Goal: Task Accomplishment & Management: Manage account settings

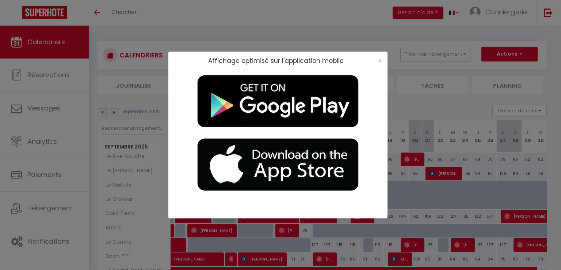
click at [382, 60] on div "×" at bounding box center [378, 60] width 18 height 7
click at [379, 60] on span "×" at bounding box center [380, 60] width 4 height 9
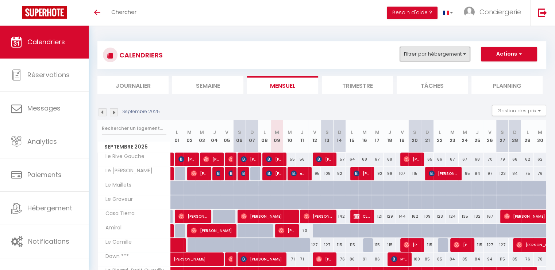
click at [464, 57] on button "Filtrer par hébergement" at bounding box center [435, 54] width 70 height 15
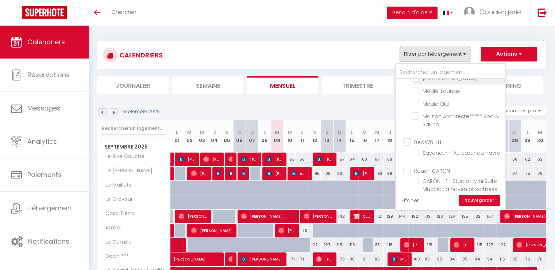
scroll to position [110, 0]
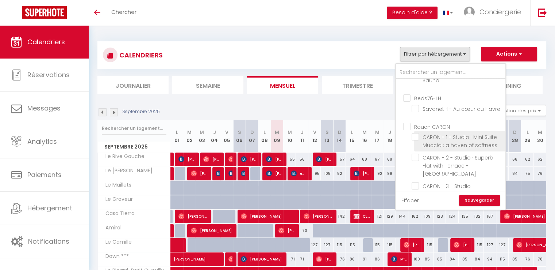
click at [415, 140] on input "CARON - 1 - Studio · Mini Suite Muccia : a haven of softness" at bounding box center [457, 136] width 91 height 7
checkbox input "true"
checkbox input "false"
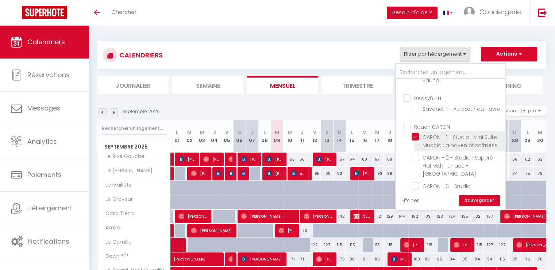
checkbox input "false"
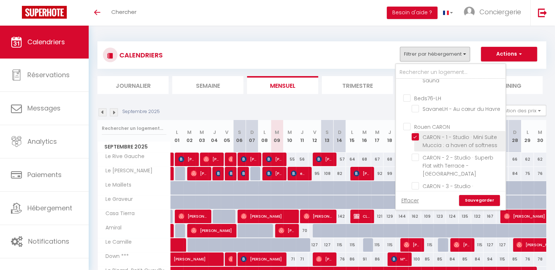
checkbox input "false"
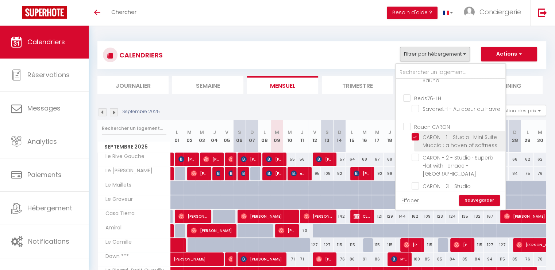
checkbox input "false"
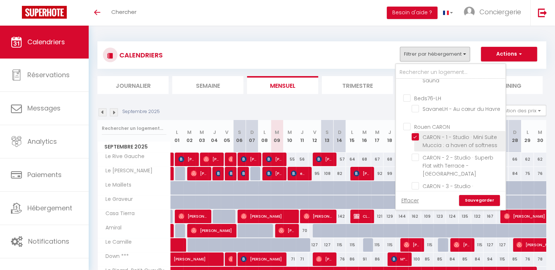
checkbox input "false"
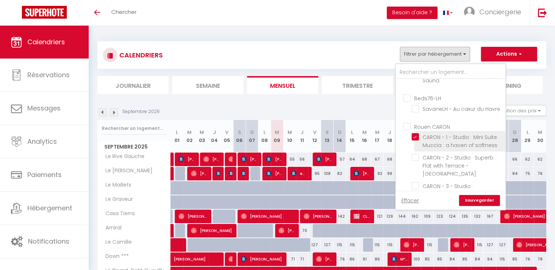
checkbox input "false"
click at [485, 202] on link "Sauvegarder" at bounding box center [479, 200] width 41 height 11
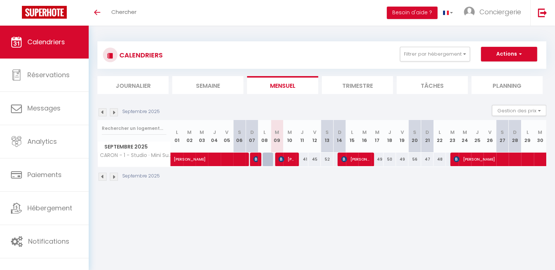
click at [103, 111] on img at bounding box center [103, 112] width 8 height 8
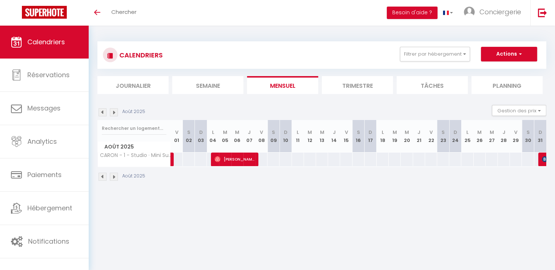
click at [114, 113] on img at bounding box center [114, 112] width 8 height 8
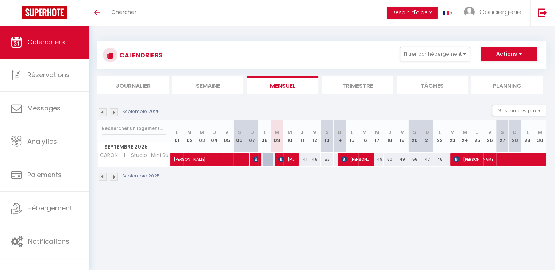
click at [104, 113] on img at bounding box center [103, 112] width 8 height 8
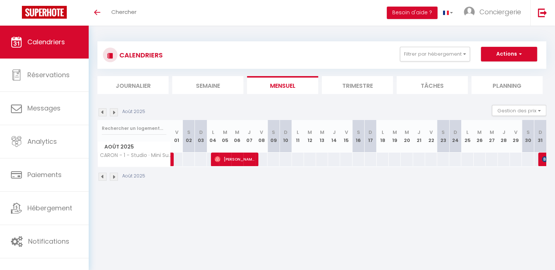
click at [114, 114] on img at bounding box center [114, 112] width 8 height 8
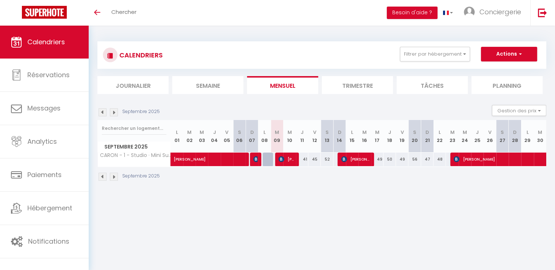
click at [103, 113] on img at bounding box center [103, 112] width 8 height 8
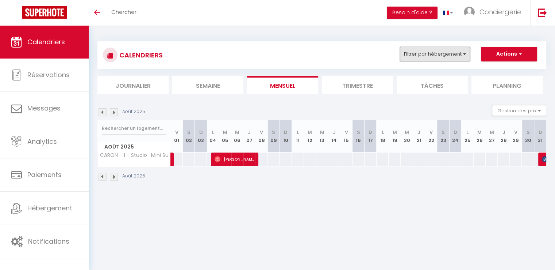
click at [466, 51] on button "Filtrer par hébergement" at bounding box center [435, 54] width 70 height 15
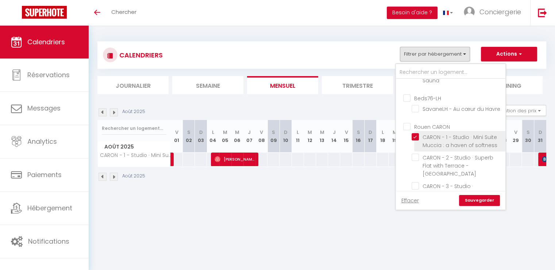
click at [419, 140] on input "CARON - 1 - Studio · Mini Suite Muccia : a haven of softness" at bounding box center [457, 136] width 91 height 7
checkbox input "false"
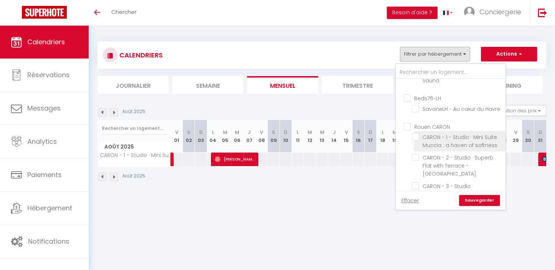
checkbox input "false"
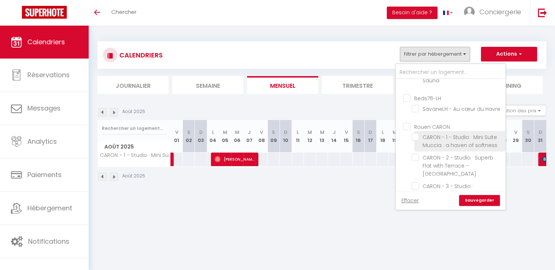
checkbox input "false"
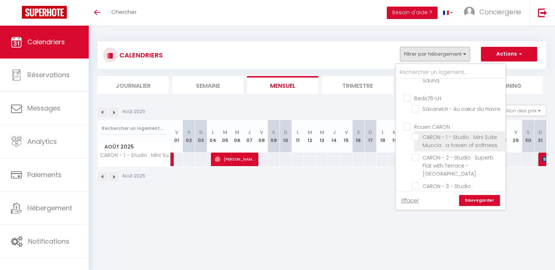
checkbox input "false"
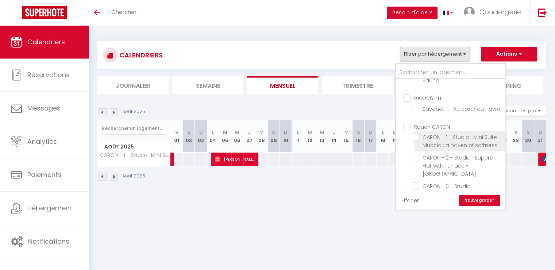
checkbox input "false"
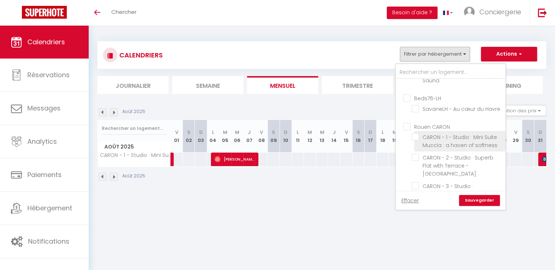
checkbox input "false"
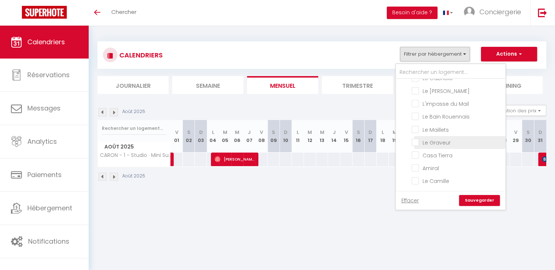
scroll to position [387, 0]
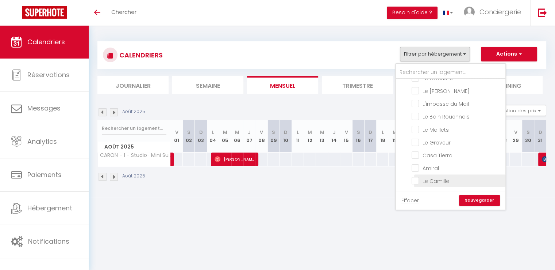
click at [413, 181] on input "Le Camille" at bounding box center [457, 179] width 91 height 7
checkbox input "true"
checkbox input "false"
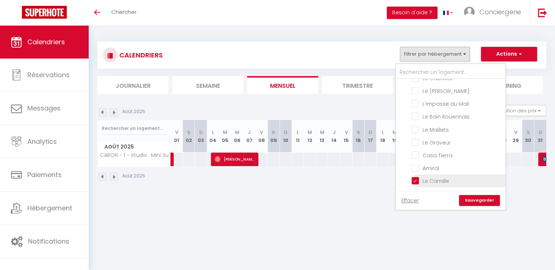
checkbox input "false"
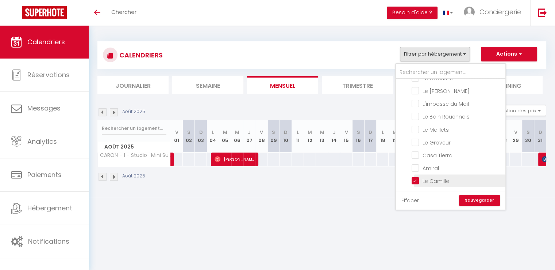
checkbox input "false"
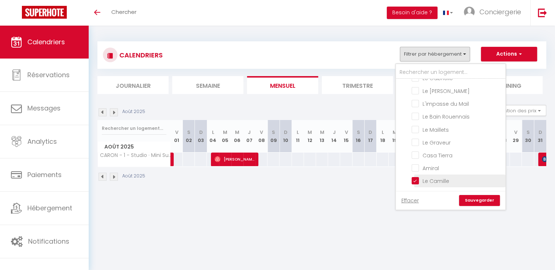
checkbox input "false"
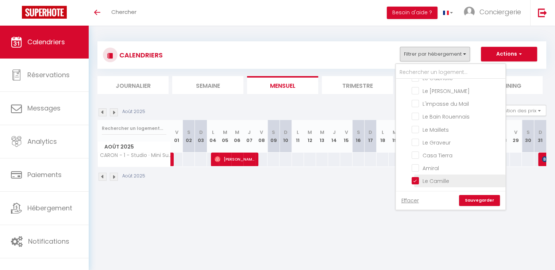
checkbox input "false"
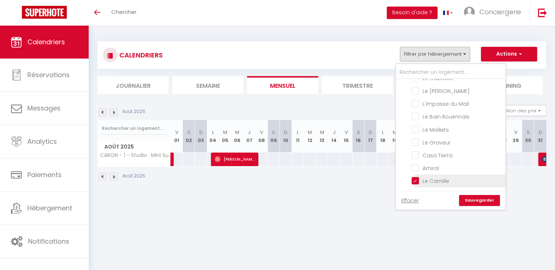
checkbox input "false"
click at [487, 200] on link "Sauvegarder" at bounding box center [479, 200] width 41 height 11
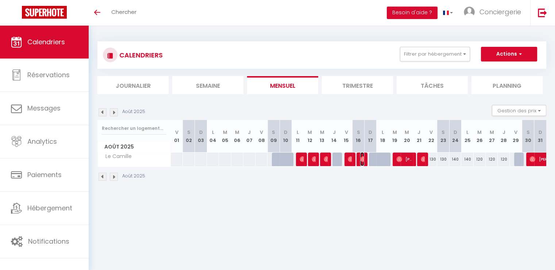
click at [363, 163] on span "[PERSON_NAME]" at bounding box center [362, 159] width 4 height 14
select select "OK"
select select "0"
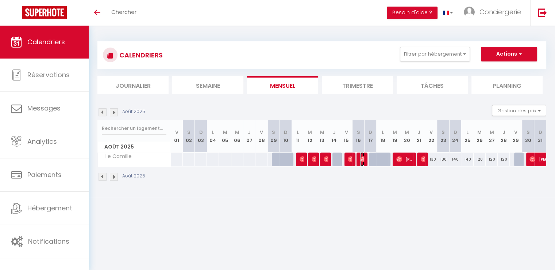
select select "1"
select select
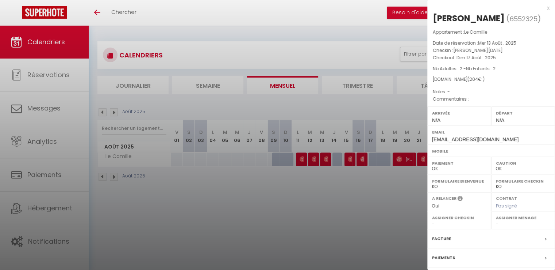
click at [353, 163] on div at bounding box center [277, 135] width 555 height 270
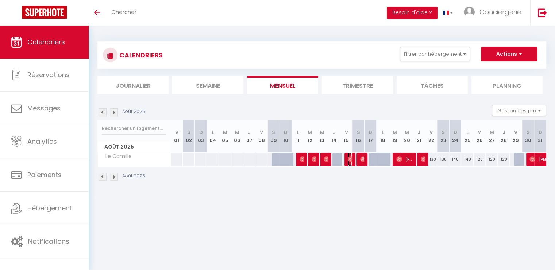
click at [350, 163] on span "[PERSON_NAME]" at bounding box center [350, 159] width 4 height 14
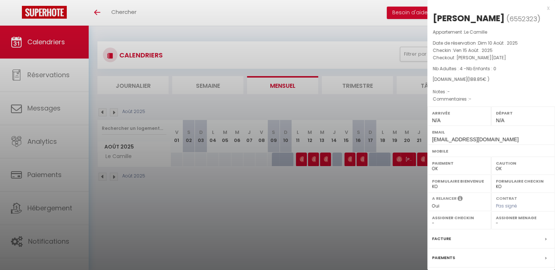
click at [324, 162] on div at bounding box center [277, 135] width 555 height 270
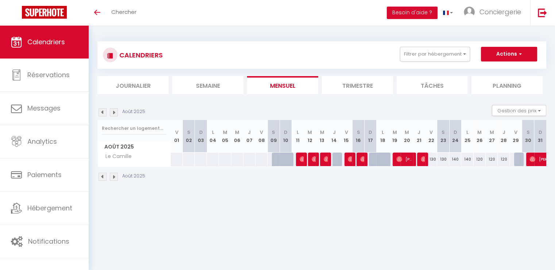
click at [324, 162] on body "🟢 Des questions ou besoin d'assistance pour la migration AirBnB? Connectez-vous…" at bounding box center [277, 161] width 555 height 270
click at [324, 162] on span "[PERSON_NAME]" at bounding box center [326, 159] width 4 height 14
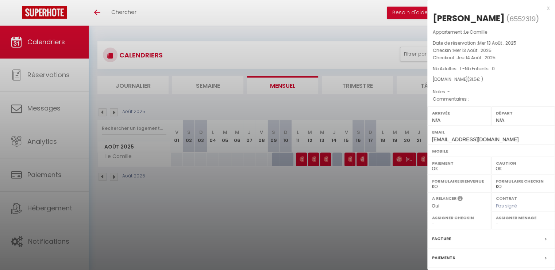
click at [317, 163] on div at bounding box center [277, 135] width 555 height 270
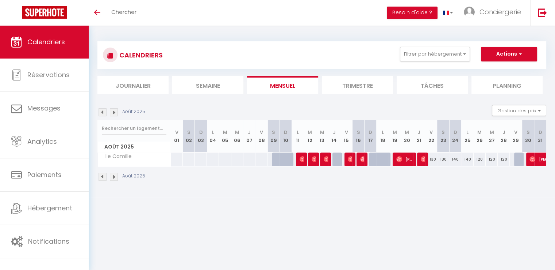
click at [317, 163] on div at bounding box center [313, 159] width 12 height 14
click at [312, 162] on span "[PERSON_NAME]" at bounding box center [314, 159] width 4 height 14
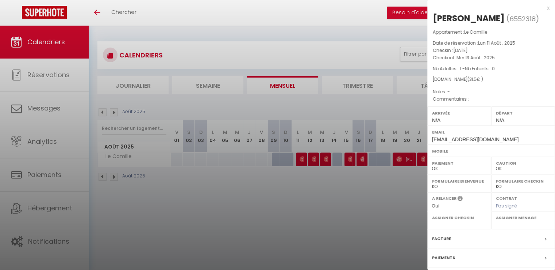
click at [302, 163] on div at bounding box center [277, 135] width 555 height 270
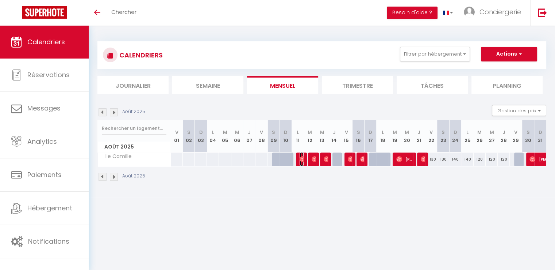
click at [302, 163] on span "Sebastien" at bounding box center [302, 159] width 4 height 14
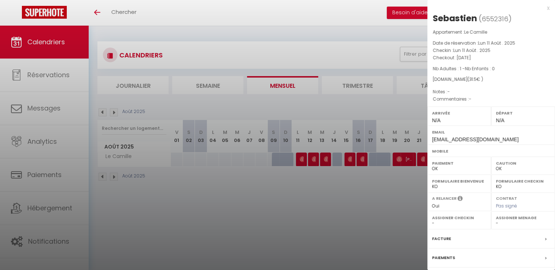
click at [325, 199] on div at bounding box center [277, 135] width 555 height 270
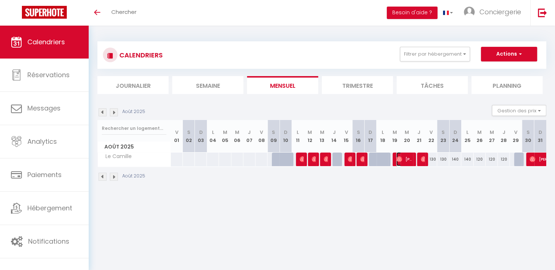
click at [397, 161] on span "[PERSON_NAME]" at bounding box center [405, 159] width 16 height 14
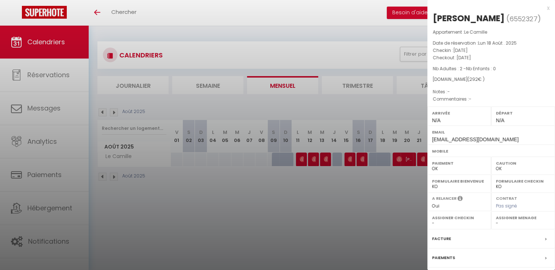
click at [419, 203] on div at bounding box center [277, 135] width 555 height 270
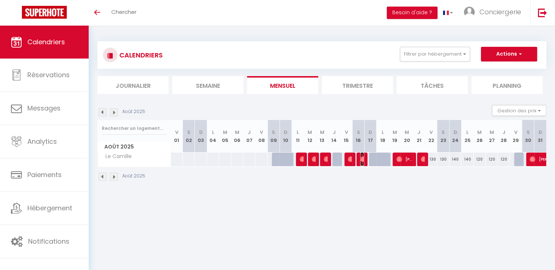
click at [361, 160] on img at bounding box center [363, 159] width 6 height 6
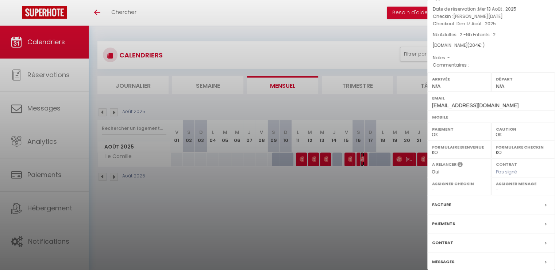
scroll to position [37, 0]
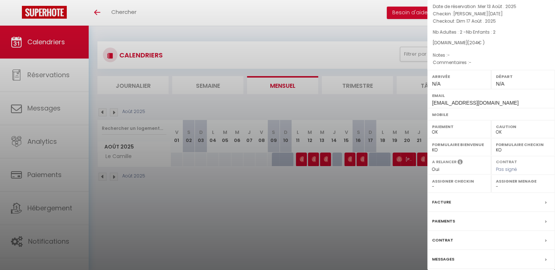
click at [445, 202] on label "Facture" at bounding box center [441, 202] width 19 height 8
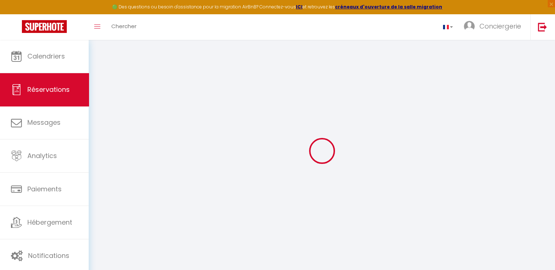
select select "cleaning"
select select "taxes"
select select
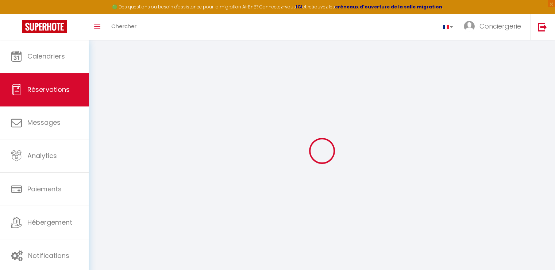
checkbox input "false"
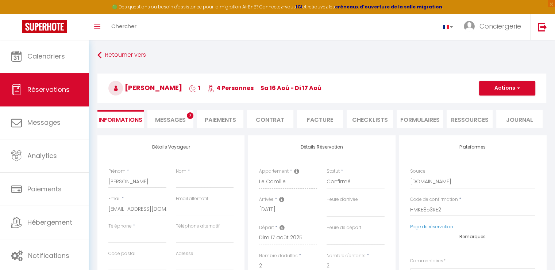
select select
checkbox input "false"
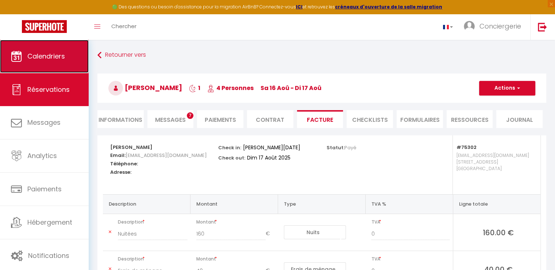
click at [34, 54] on span "Calendriers" at bounding box center [46, 55] width 38 height 9
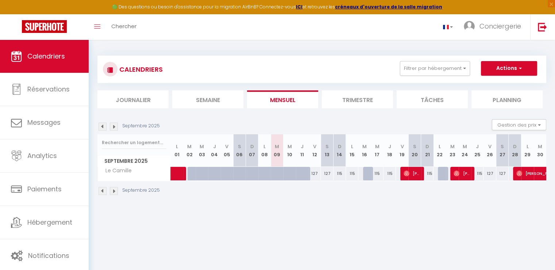
click at [104, 127] on img at bounding box center [103, 126] width 8 height 8
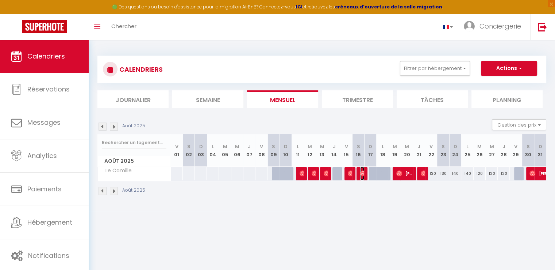
click at [361, 179] on span "[PERSON_NAME]" at bounding box center [362, 173] width 4 height 14
select select "OK"
select select "0"
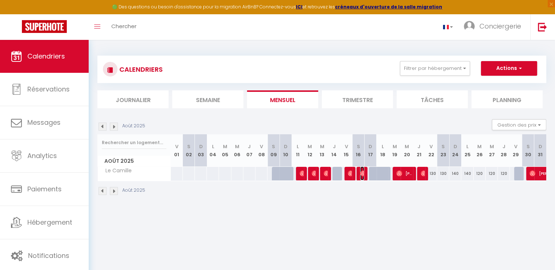
select select "1"
select select
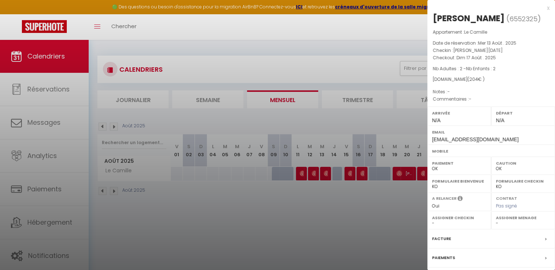
click at [343, 177] on div at bounding box center [277, 135] width 555 height 270
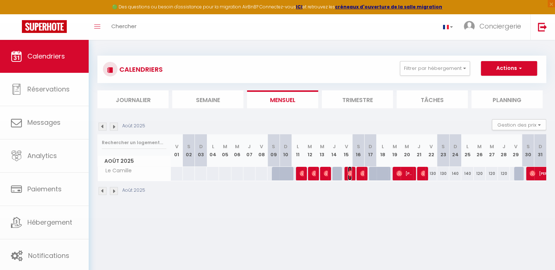
click at [348, 177] on span "[PERSON_NAME]" at bounding box center [350, 173] width 4 height 14
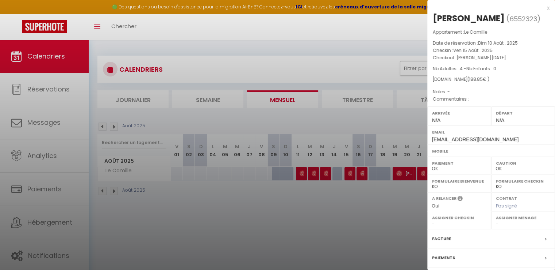
click at [348, 177] on div at bounding box center [277, 135] width 555 height 270
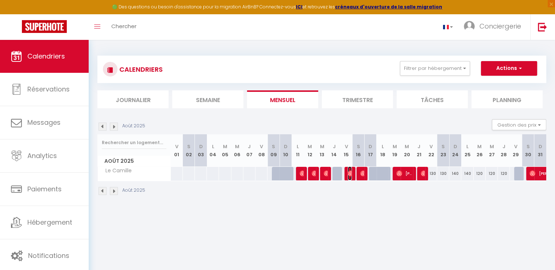
click at [348, 177] on span "[PERSON_NAME]" at bounding box center [350, 173] width 4 height 14
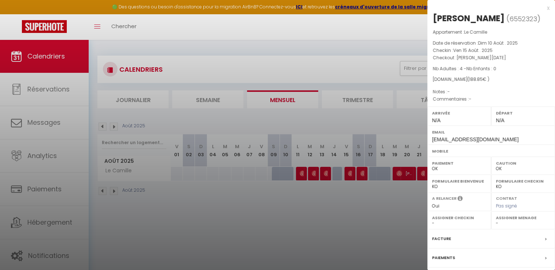
click at [444, 236] on label "Facture" at bounding box center [441, 238] width 19 height 8
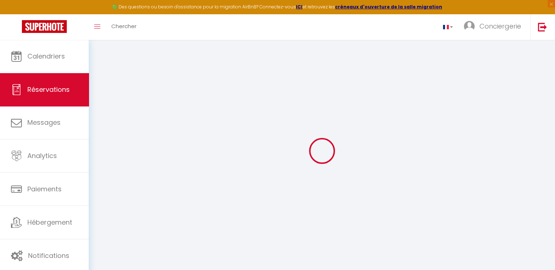
select select "cleaning"
select select "taxes"
select select
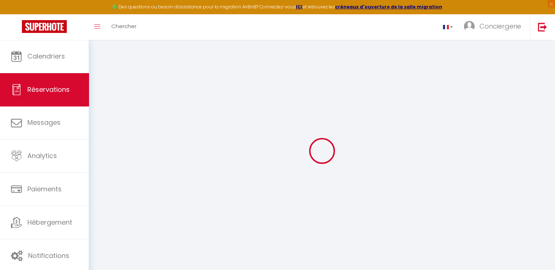
checkbox input "false"
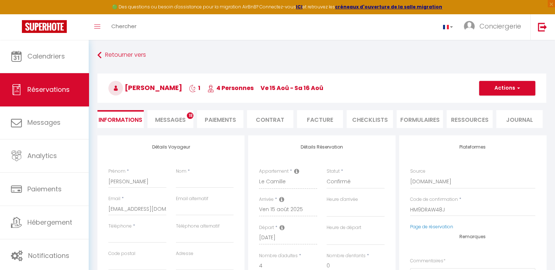
select select
checkbox input "false"
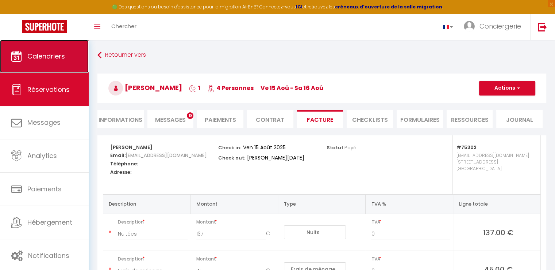
click at [62, 59] on span "Calendriers" at bounding box center [46, 55] width 38 height 9
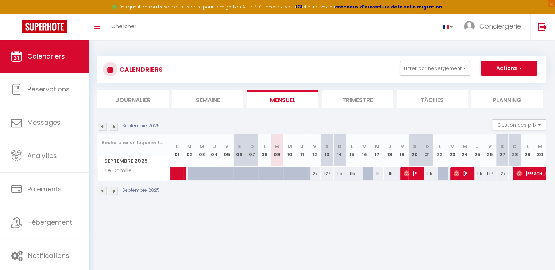
click at [103, 128] on img at bounding box center [103, 126] width 8 height 8
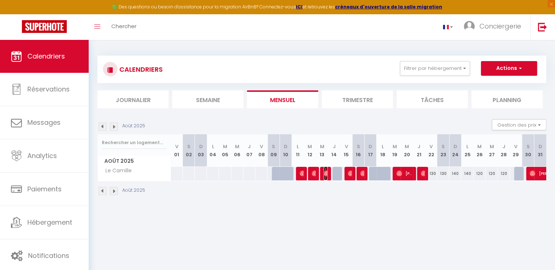
click at [326, 176] on span "[PERSON_NAME]" at bounding box center [326, 173] width 4 height 14
select select "OK"
select select "0"
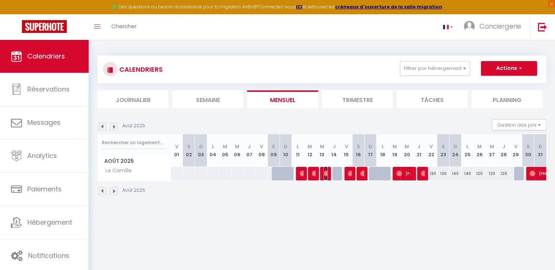
select select "1"
select select
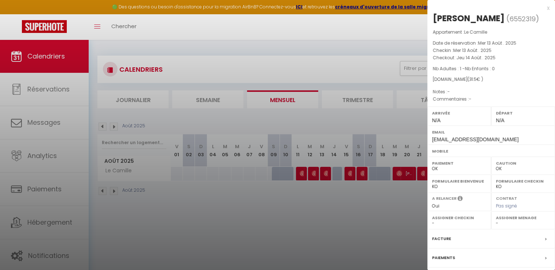
click at [444, 237] on label "Facture" at bounding box center [441, 238] width 19 height 8
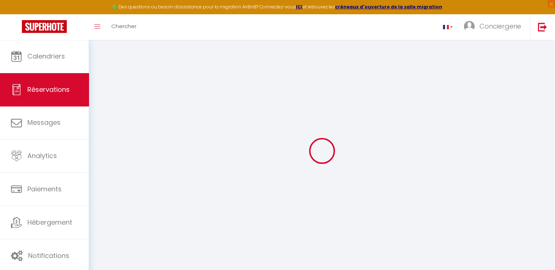
select select "taxes"
select select
checkbox input "false"
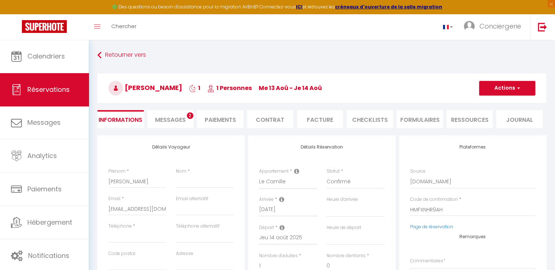
select select
checkbox input "false"
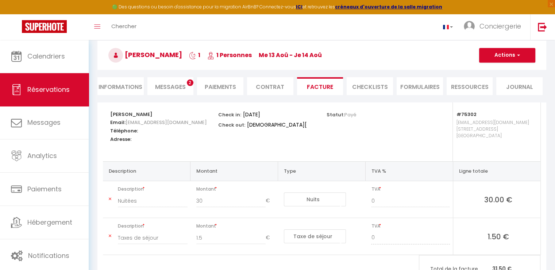
scroll to position [30, 0]
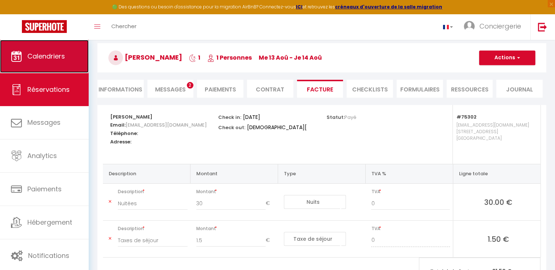
click at [19, 61] on icon at bounding box center [16, 56] width 11 height 11
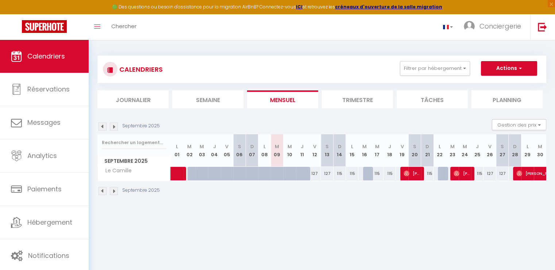
click at [100, 127] on img at bounding box center [103, 126] width 8 height 8
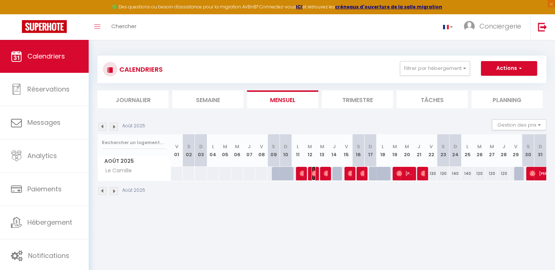
click at [313, 176] on span "[PERSON_NAME]" at bounding box center [314, 173] width 4 height 14
select select "OK"
select select "0"
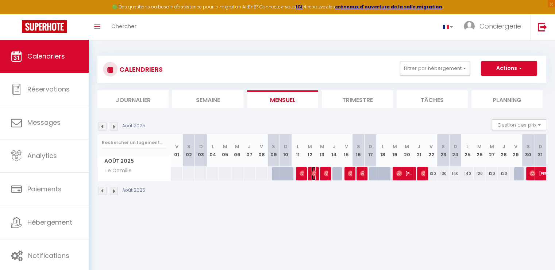
select select "1"
select select
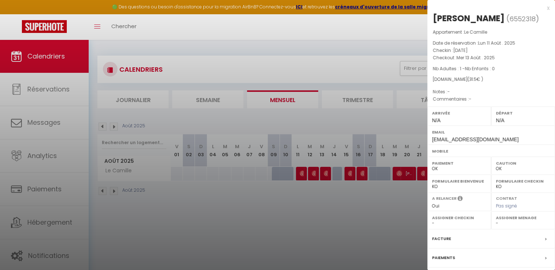
click at [299, 173] on div at bounding box center [277, 135] width 555 height 270
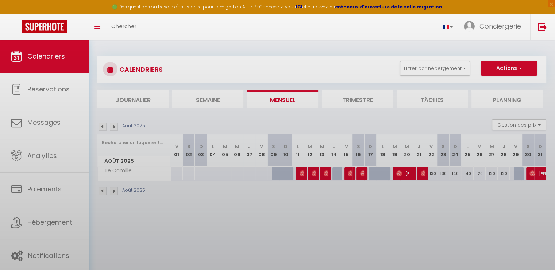
click at [299, 173] on body "🟢 Des questions ou besoin d'assistance pour la migration AirBnB? Connectez-vous…" at bounding box center [277, 175] width 555 height 270
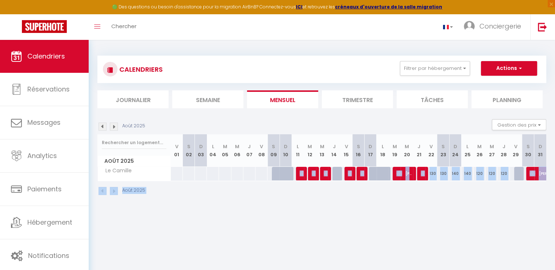
click at [301, 187] on div "Août 2025" at bounding box center [322, 192] width 449 height 22
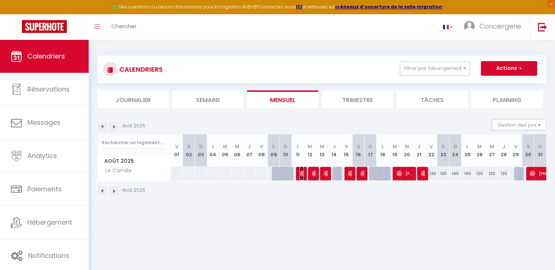
click at [302, 177] on span "Sebastien" at bounding box center [302, 173] width 4 height 14
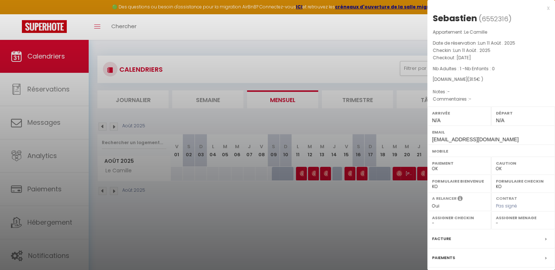
click at [437, 235] on label "Facture" at bounding box center [441, 238] width 19 height 8
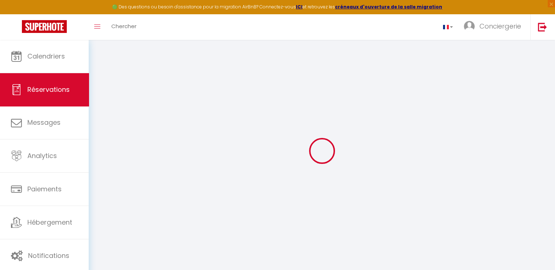
select select "taxes"
select select
checkbox input "false"
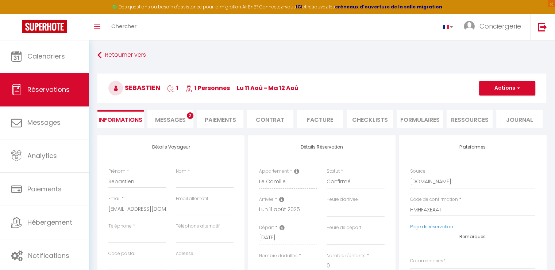
select select
checkbox input "false"
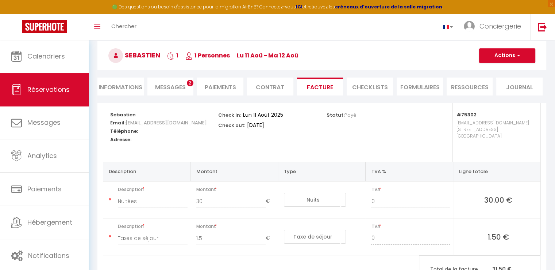
scroll to position [37, 0]
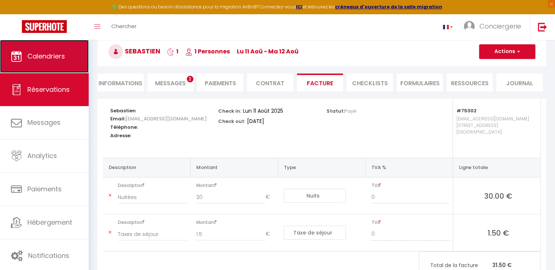
click at [29, 48] on link "Calendriers" at bounding box center [44, 56] width 89 height 33
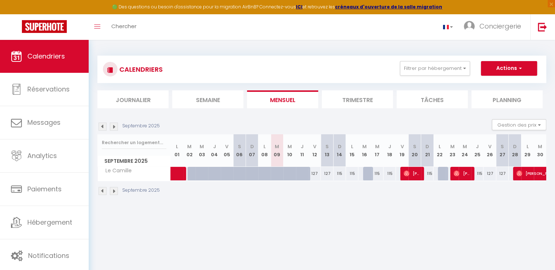
click at [101, 127] on img at bounding box center [103, 126] width 8 height 8
select select
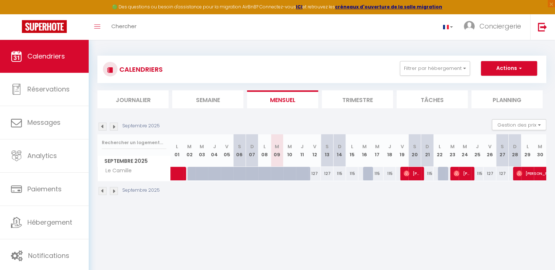
select select
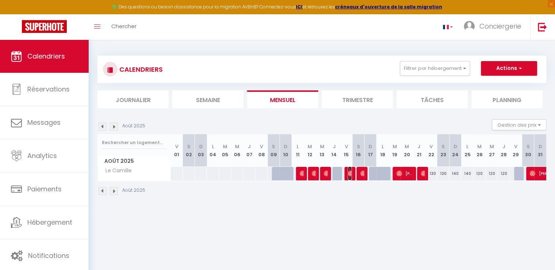
click at [351, 176] on span "[PERSON_NAME]" at bounding box center [350, 173] width 4 height 14
select select "OK"
select select "0"
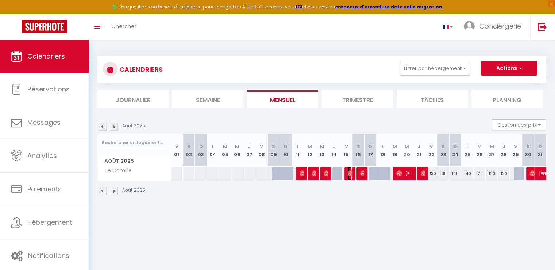
select select "1"
select select
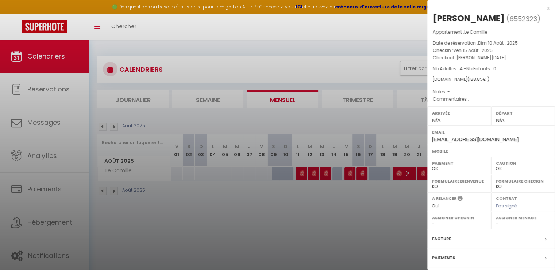
click at [445, 236] on label "Facture" at bounding box center [441, 238] width 19 height 8
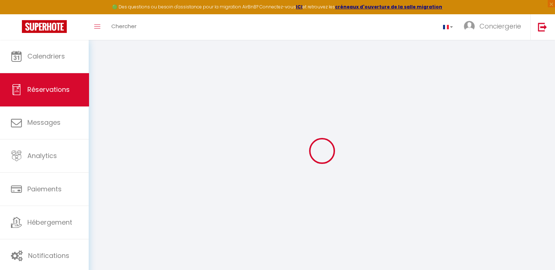
select select "cleaning"
select select "taxes"
select select
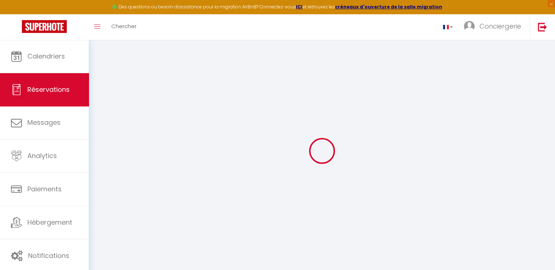
checkbox input "false"
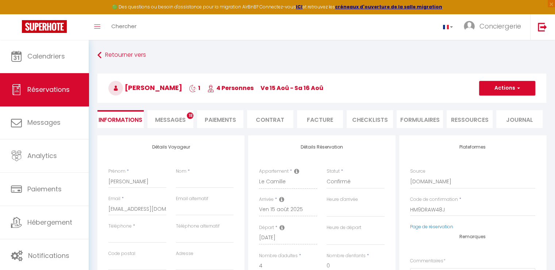
select select
checkbox input "false"
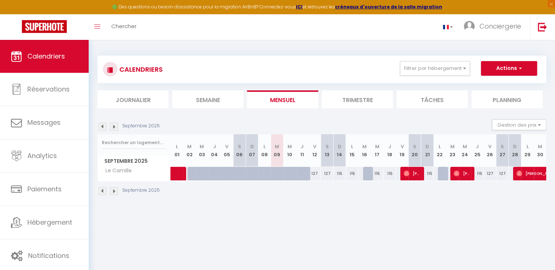
click at [103, 126] on img at bounding box center [103, 126] width 8 height 8
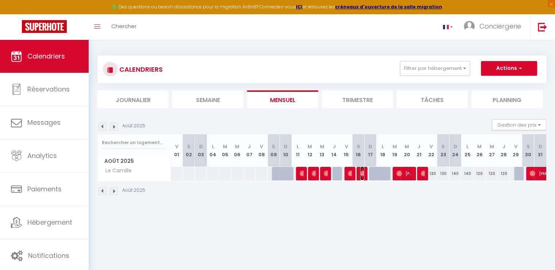
click at [363, 177] on span "[PERSON_NAME]" at bounding box center [362, 173] width 4 height 14
select select "OK"
select select "0"
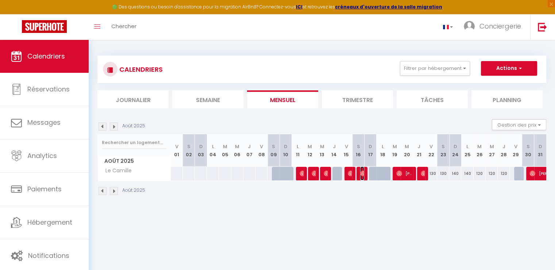
select select "1"
select select
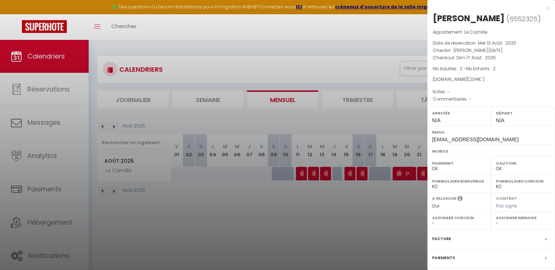
click at [310, 225] on div at bounding box center [277, 135] width 555 height 270
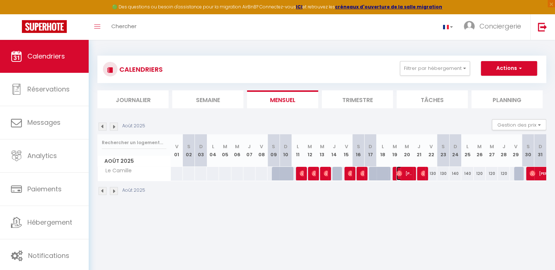
click at [405, 176] on span "[PERSON_NAME]" at bounding box center [405, 173] width 16 height 14
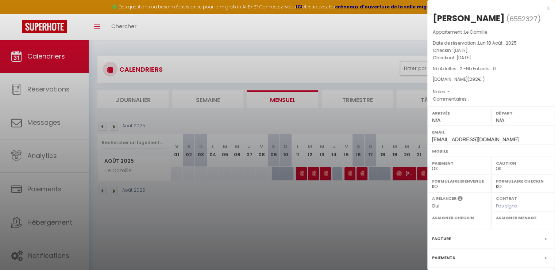
click at [387, 195] on div at bounding box center [277, 135] width 555 height 270
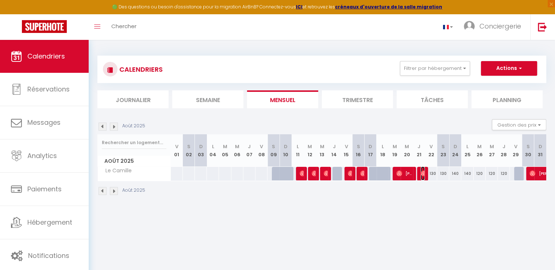
click at [421, 177] on span "[PERSON_NAME]" at bounding box center [423, 173] width 4 height 14
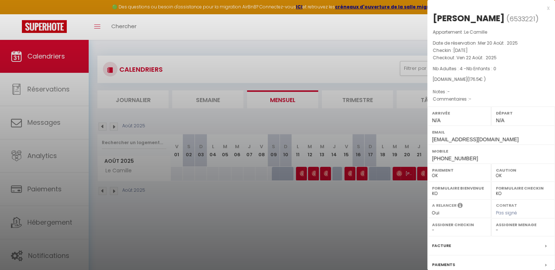
click at [317, 234] on div at bounding box center [277, 135] width 555 height 270
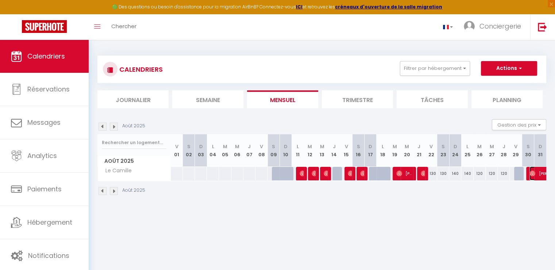
click at [536, 178] on span "[PERSON_NAME]" at bounding box center [555, 173] width 50 height 14
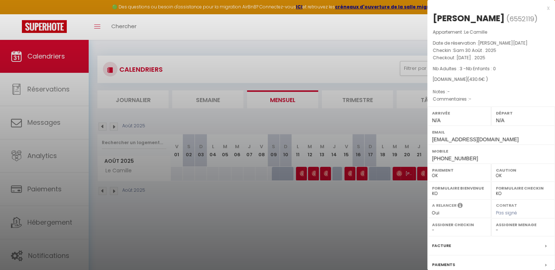
click at [440, 244] on label "Facture" at bounding box center [441, 245] width 19 height 8
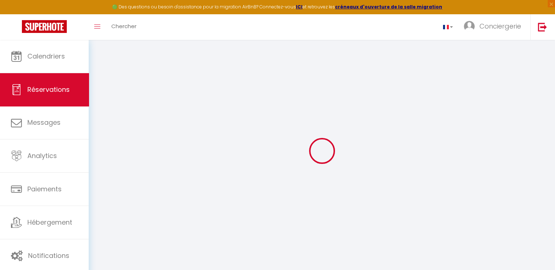
select select "cleaning"
select select "taxes"
select select
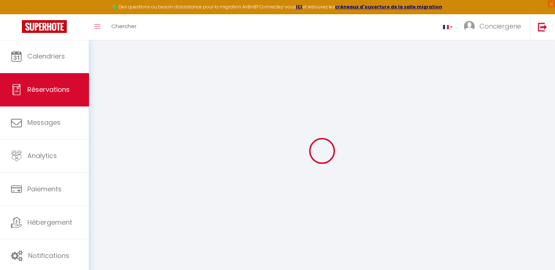
checkbox input "false"
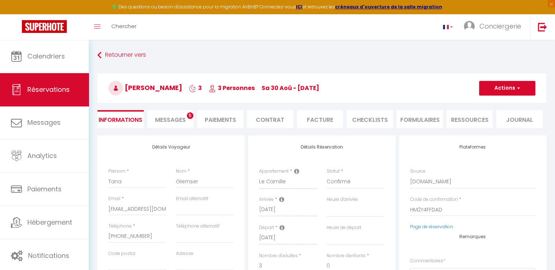
select select
checkbox input "false"
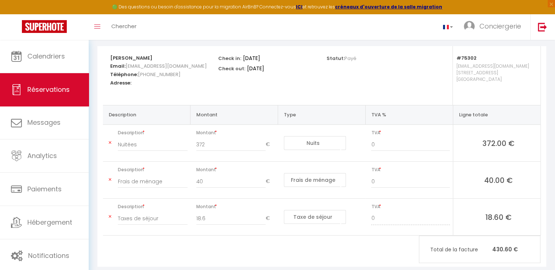
scroll to position [104, 0]
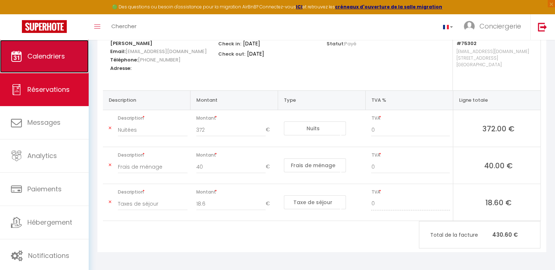
click at [60, 54] on span "Calendriers" at bounding box center [46, 55] width 38 height 9
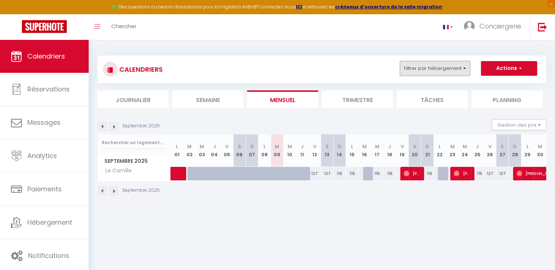
click at [466, 70] on button "Filtrer par hébergement" at bounding box center [435, 68] width 70 height 15
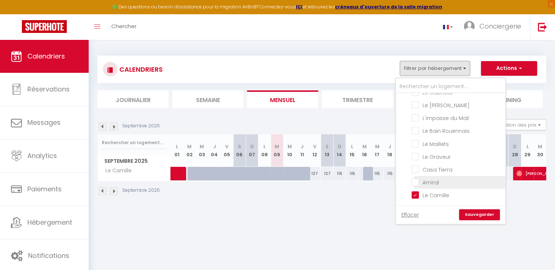
scroll to position [387, 0]
click at [415, 184] on input "Amiral" at bounding box center [457, 181] width 91 height 7
checkbox input "true"
checkbox input "false"
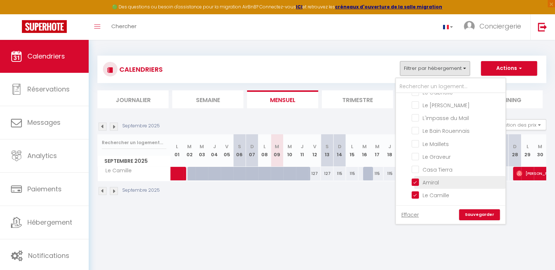
checkbox input "false"
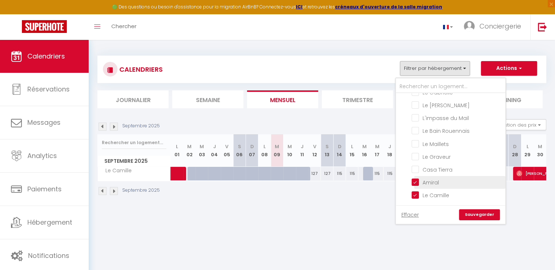
checkbox input "false"
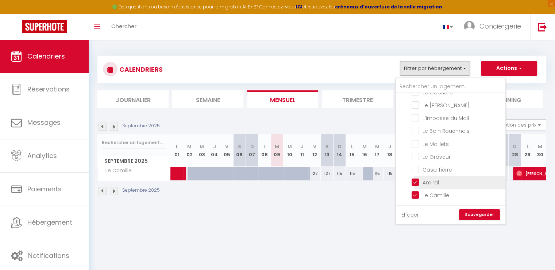
checkbox input "false"
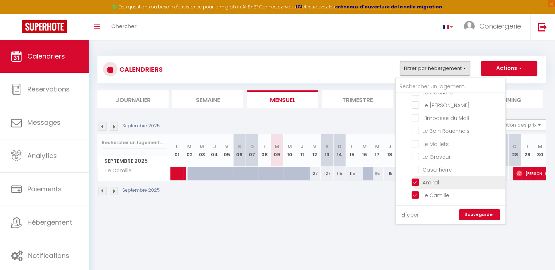
checkbox input "false"
click at [470, 217] on link "Sauvegarder" at bounding box center [479, 214] width 41 height 11
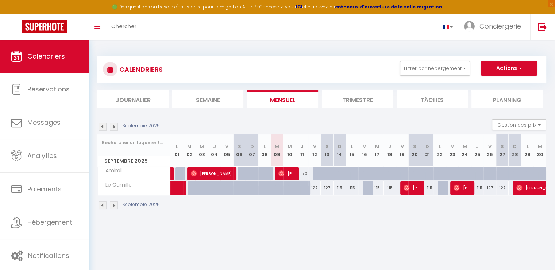
click at [102, 127] on img at bounding box center [103, 126] width 8 height 8
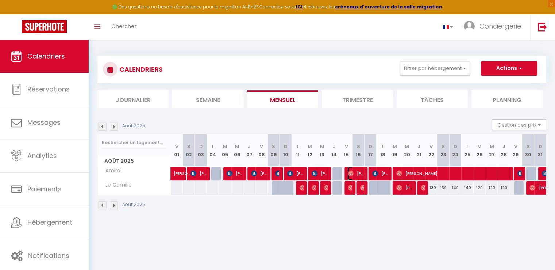
click at [353, 174] on img at bounding box center [351, 173] width 6 height 6
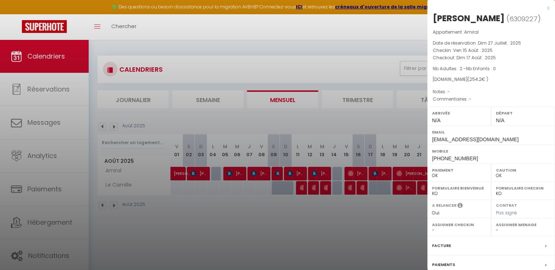
click at [449, 244] on label "Facture" at bounding box center [441, 245] width 19 height 8
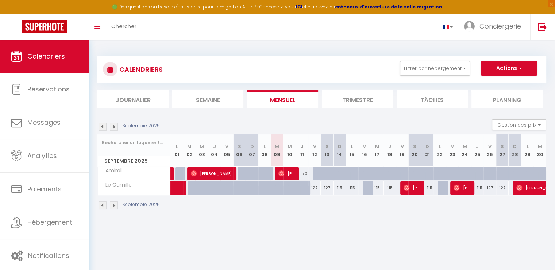
click at [100, 128] on img at bounding box center [103, 126] width 8 height 8
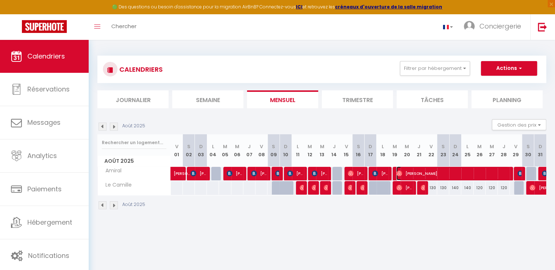
click at [408, 170] on span "[PERSON_NAME]" at bounding box center [453, 173] width 112 height 14
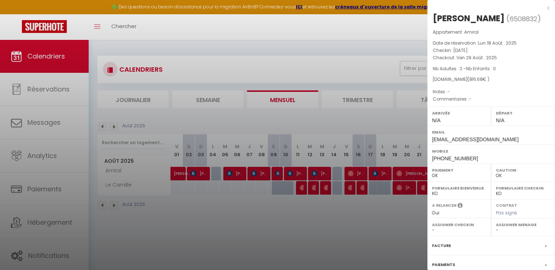
click at [446, 249] on label "Facture" at bounding box center [441, 245] width 19 height 8
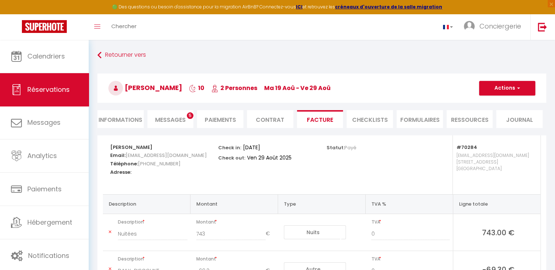
click at [317, 65] on div "Retourner vers [GEOGRAPHIC_DATA][PERSON_NAME] 10 2 Personnes ma 19 Aoû - ve 29 …" at bounding box center [322, 92] width 459 height 87
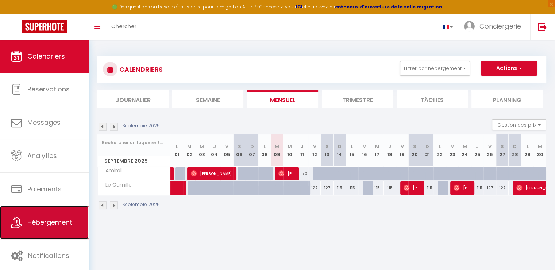
click at [65, 220] on span "Hébergement" at bounding box center [49, 221] width 45 height 9
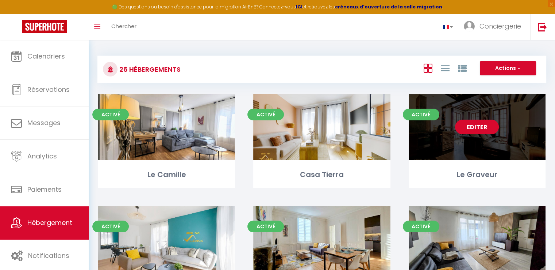
click at [484, 129] on link "Editer" at bounding box center [477, 126] width 44 height 15
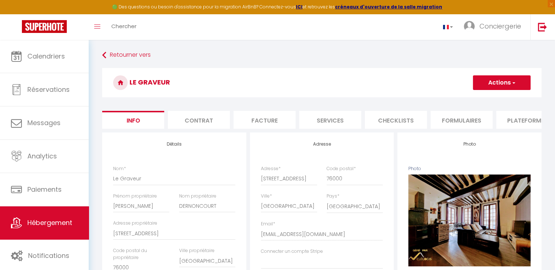
click at [508, 87] on button "Actions" at bounding box center [502, 82] width 58 height 15
click at [534, 31] on link at bounding box center [543, 27] width 24 height 26
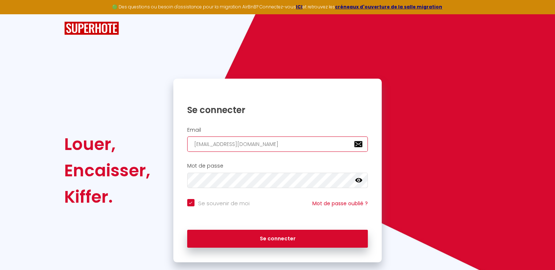
drag, startPoint x: 274, startPoint y: 142, endPoint x: 135, endPoint y: 149, distance: 138.9
click at [135, 149] on div "Louer, Encaisser, Kiffer. Se connecter Email [EMAIL_ADDRESS][DOMAIN_NAME] Mot d…" at bounding box center [277, 170] width 437 height 183
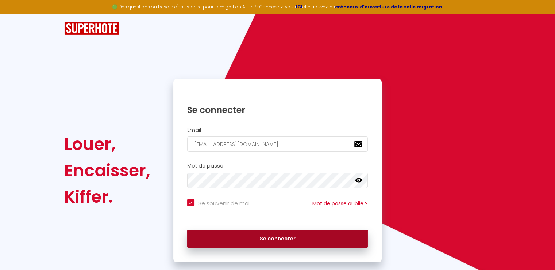
click at [293, 234] on button "Se connecter" at bounding box center [277, 238] width 181 height 18
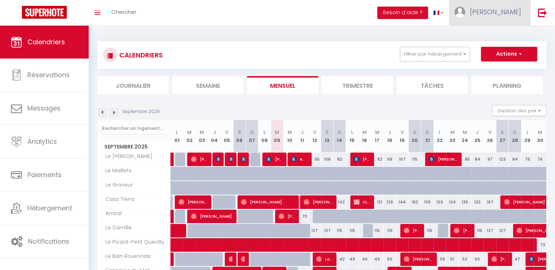
click at [510, 19] on link "[PERSON_NAME]" at bounding box center [489, 13] width 81 height 26
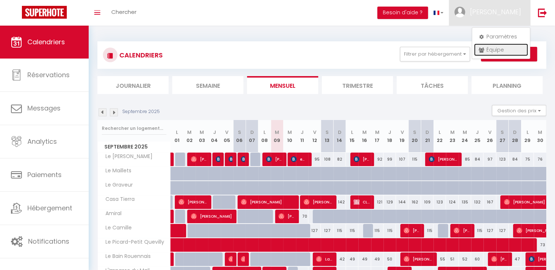
click at [498, 50] on link "Équipe" at bounding box center [501, 49] width 54 height 12
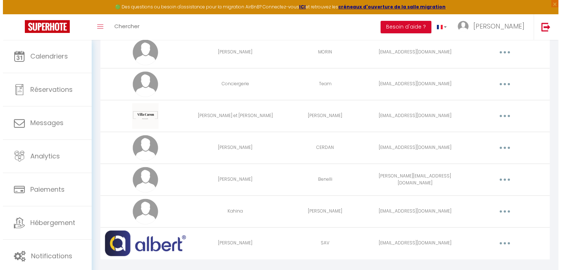
scroll to position [103, 0]
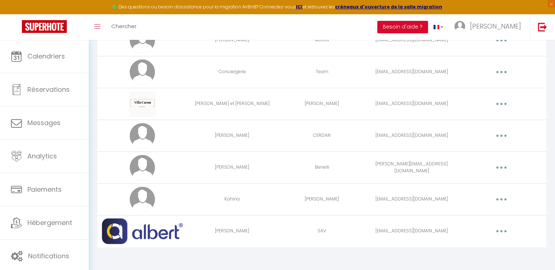
click at [501, 199] on button "button" at bounding box center [502, 199] width 20 height 12
click at [466, 230] on link "Supprimer" at bounding box center [483, 229] width 54 height 12
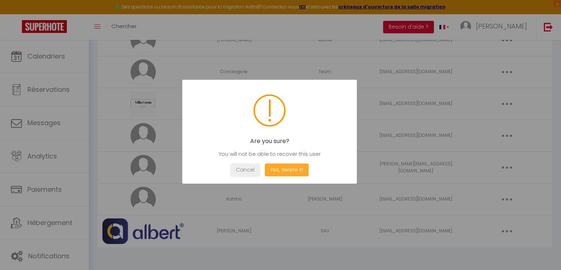
click at [294, 170] on button "Yes, delete it!" at bounding box center [287, 169] width 44 height 13
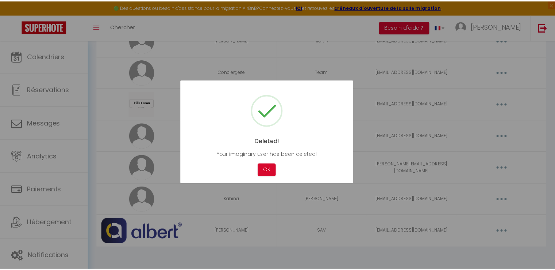
scroll to position [71, 0]
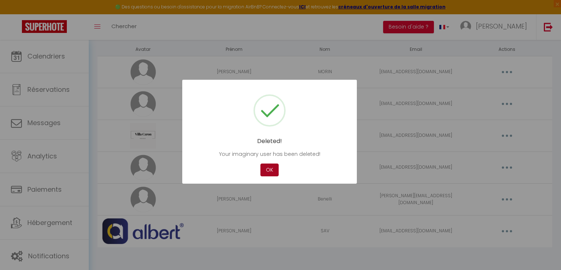
click at [271, 173] on button "OK" at bounding box center [269, 169] width 18 height 13
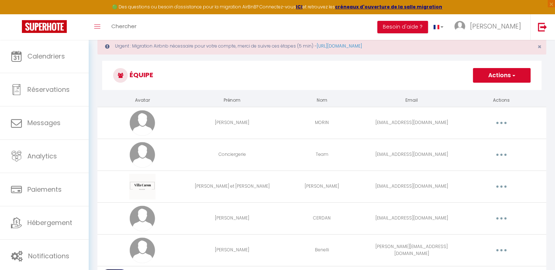
scroll to position [0, 0]
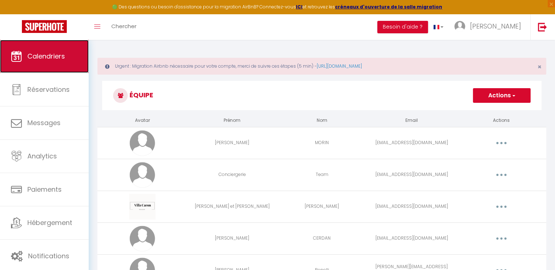
click at [47, 62] on link "Calendriers" at bounding box center [44, 56] width 89 height 33
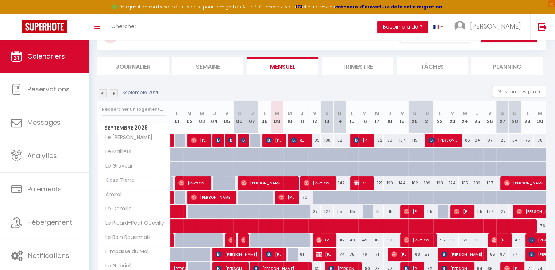
scroll to position [73, 0]
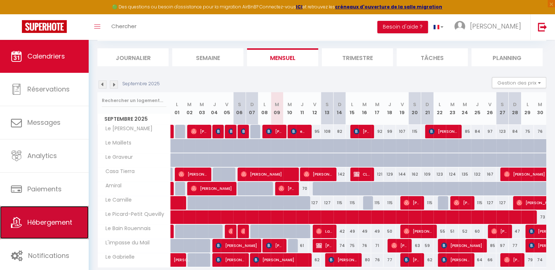
click at [48, 230] on link "Hébergement" at bounding box center [44, 222] width 89 height 33
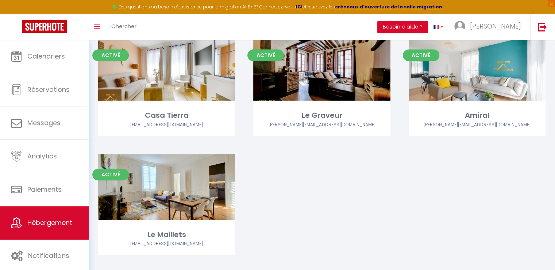
scroll to position [339, 0]
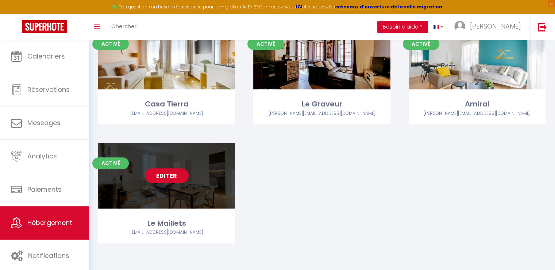
click at [174, 179] on link "Editer" at bounding box center [167, 175] width 44 height 15
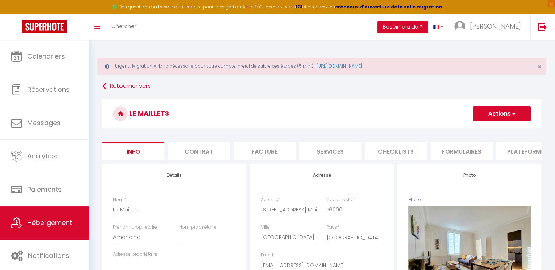
click at [515, 113] on span "button" at bounding box center [513, 113] width 5 height 7
click at [482, 149] on link "Supprimer" at bounding box center [492, 148] width 78 height 9
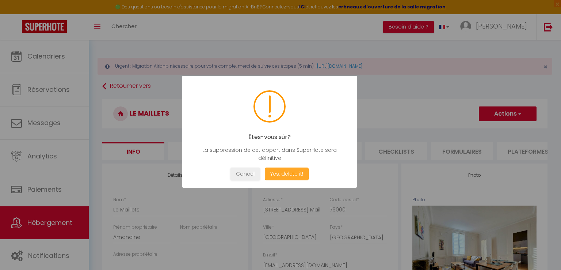
click at [279, 175] on button "Yes, delete it!" at bounding box center [287, 173] width 44 height 13
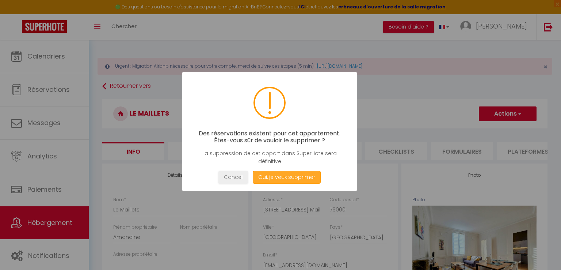
click at [279, 175] on button "Oui, je veux supprimer" at bounding box center [287, 177] width 68 height 13
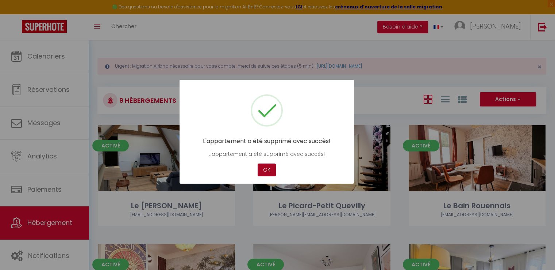
click at [265, 171] on button "OK" at bounding box center [267, 169] width 18 height 13
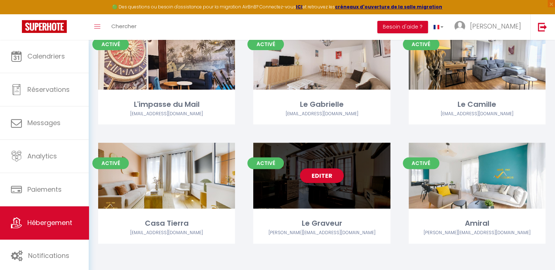
scroll to position [221, 0]
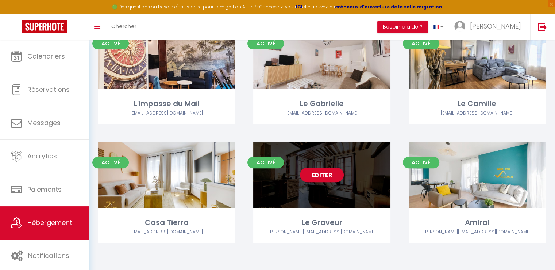
click at [327, 175] on link "Editer" at bounding box center [322, 174] width 44 height 15
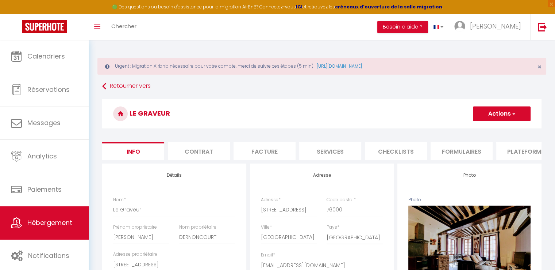
click at [517, 115] on button "Actions" at bounding box center [502, 113] width 58 height 15
click at [470, 150] on link "Supprimer" at bounding box center [492, 148] width 78 height 9
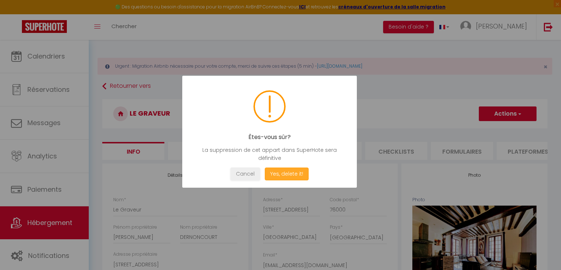
click at [297, 175] on button "Yes, delete it!" at bounding box center [287, 173] width 44 height 13
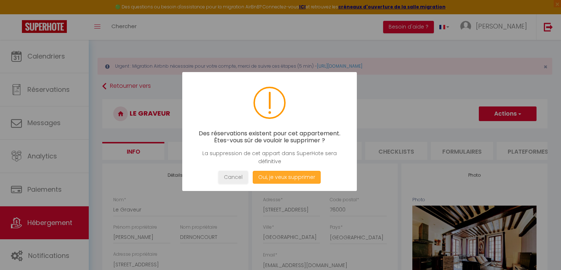
click at [289, 176] on button "Oui, je veux supprimer" at bounding box center [287, 177] width 68 height 13
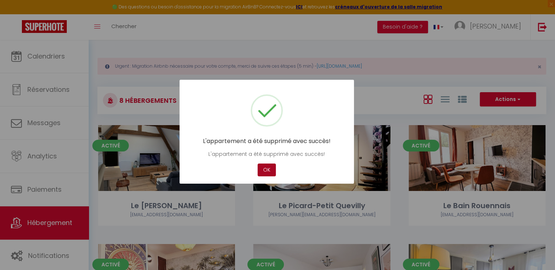
click at [266, 167] on button "OK" at bounding box center [267, 169] width 18 height 13
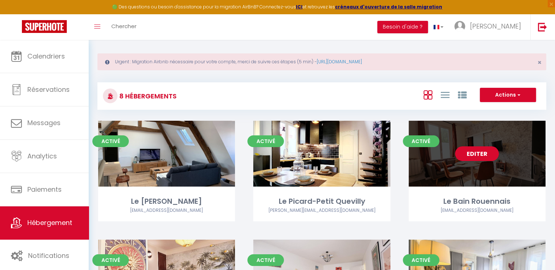
scroll to position [1, 0]
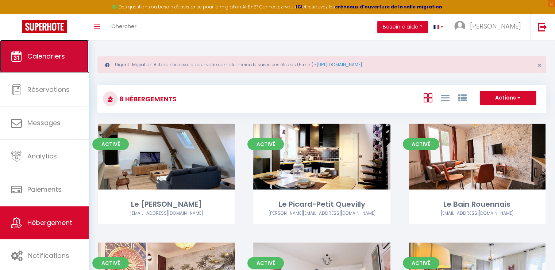
click at [61, 57] on span "Calendriers" at bounding box center [46, 55] width 38 height 9
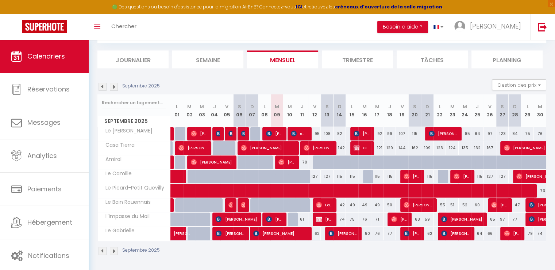
scroll to position [71, 0]
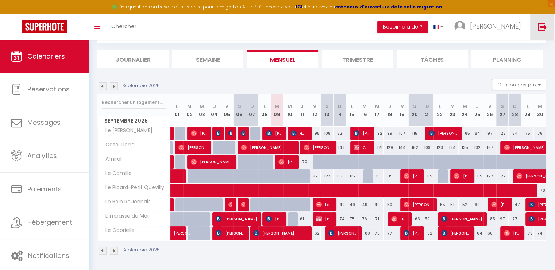
click at [546, 30] on img at bounding box center [542, 26] width 9 height 9
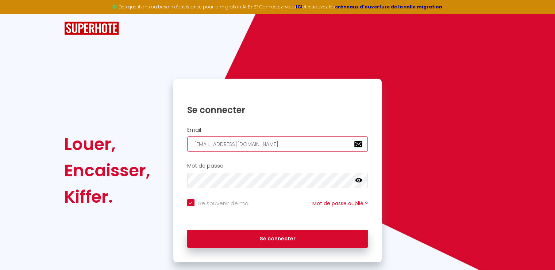
drag, startPoint x: 253, startPoint y: 145, endPoint x: 165, endPoint y: 148, distance: 87.3
click at [165, 148] on div "Louer, Encaisser, Kiffer. Se connecter Email [EMAIL_ADDRESS][DOMAIN_NAME] Mot d…" at bounding box center [277, 170] width 437 height 183
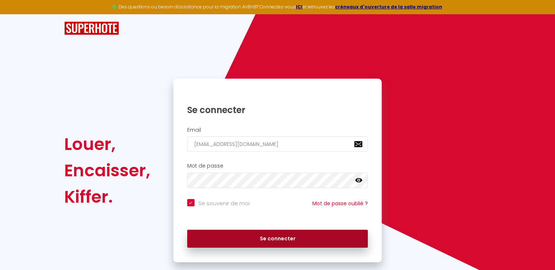
click at [299, 233] on button "Se connecter" at bounding box center [277, 238] width 181 height 18
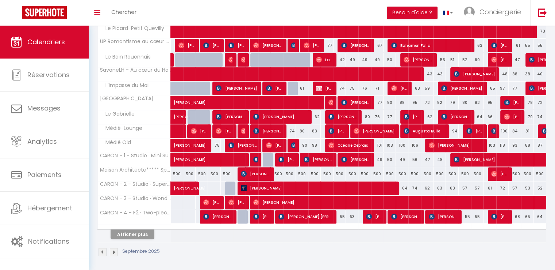
scroll to position [214, 0]
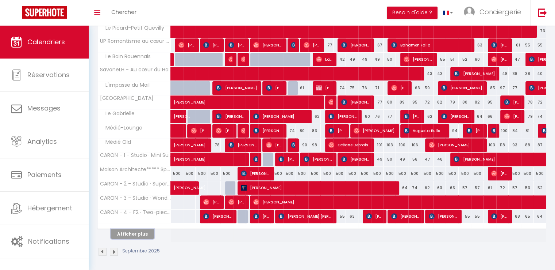
click at [139, 232] on button "Afficher plus" at bounding box center [133, 234] width 44 height 10
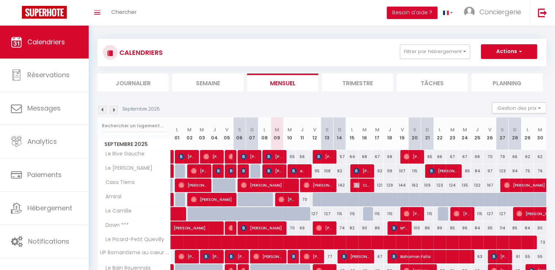
scroll to position [0, 0]
